Goal: Navigation & Orientation: Understand site structure

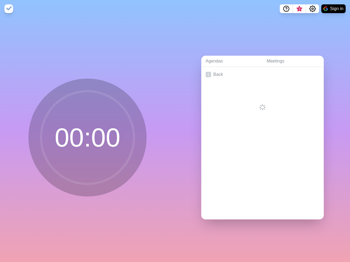
click at [175, 131] on div "Agendas Meetings Back" at bounding box center [262, 139] width 175 height 245
click at [286, 9] on icon "Help" at bounding box center [286, 8] width 2 height 2
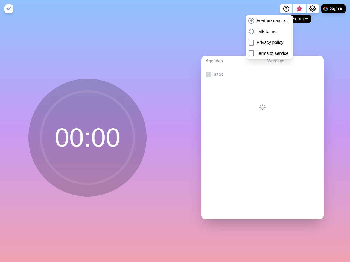
click at [299, 9] on span "3" at bounding box center [299, 9] width 4 height 4
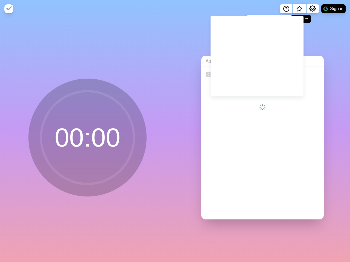
click at [299, 10] on span "What’s new" at bounding box center [299, 9] width 3 height 3
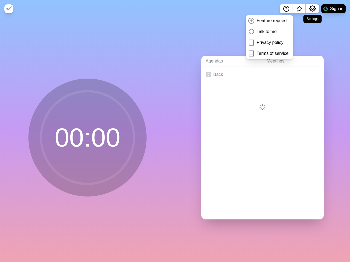
click at [312, 9] on icon "Settings" at bounding box center [312, 8] width 7 height 7
click at [333, 9] on button "Sign in" at bounding box center [333, 8] width 24 height 9
